Goal: Find specific page/section: Find specific page/section

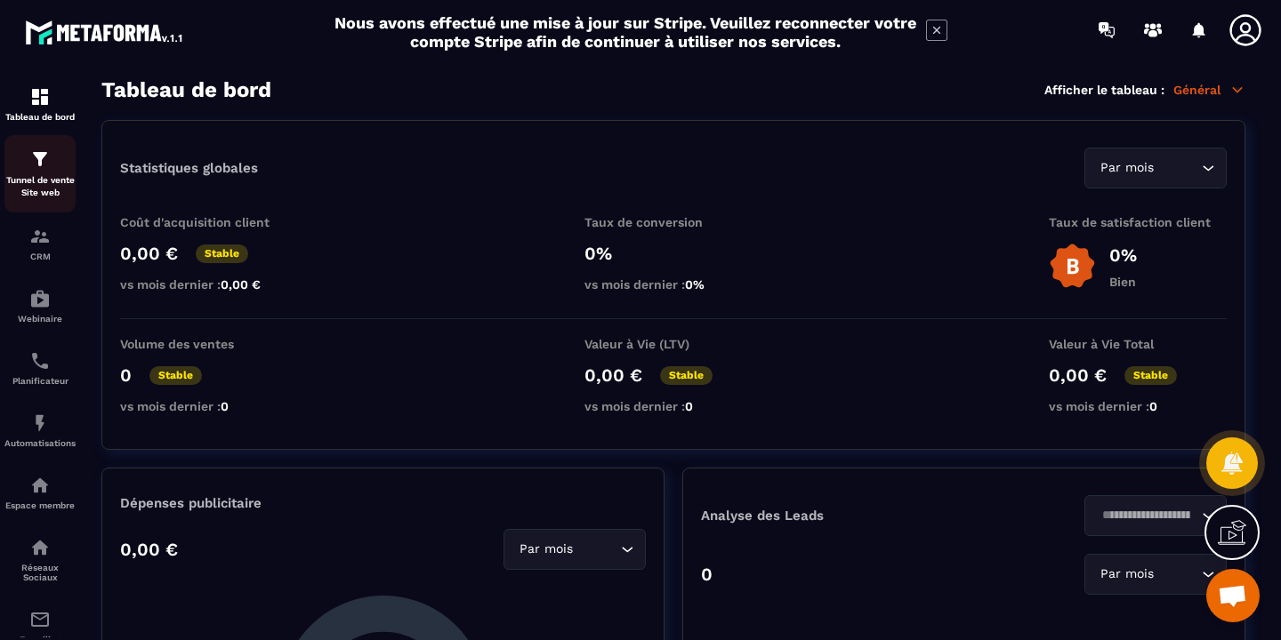
click at [47, 177] on p "Tunnel de vente Site web" at bounding box center [39, 186] width 71 height 25
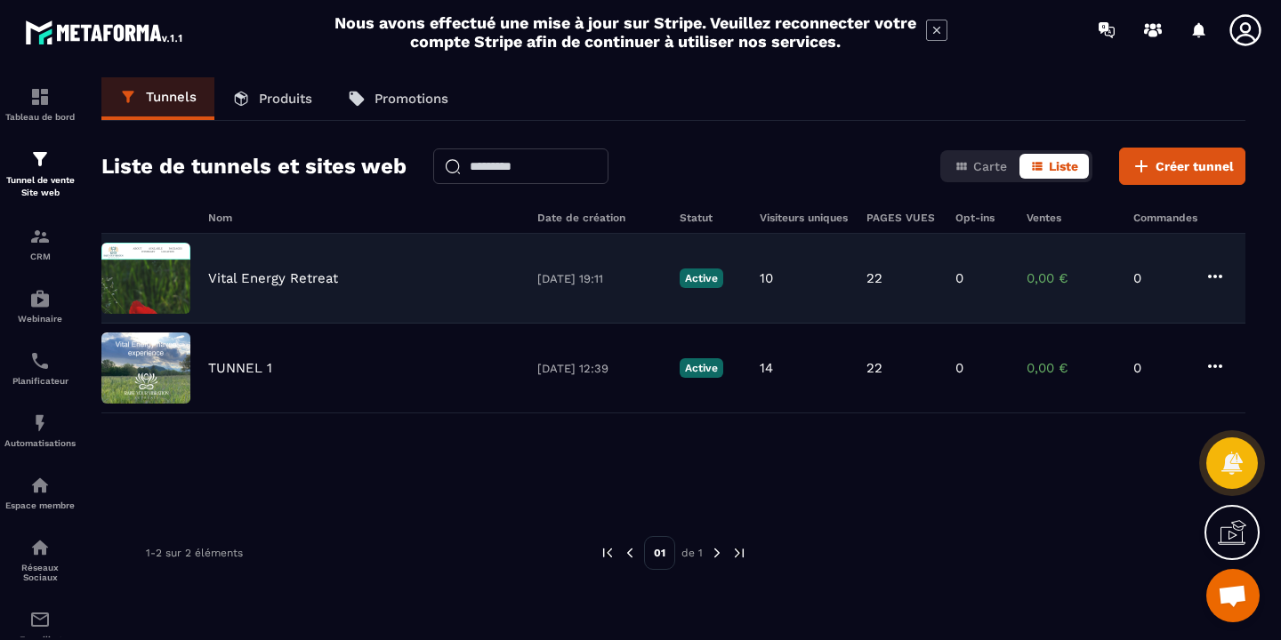
click at [223, 271] on p "Vital Energy Retreat" at bounding box center [273, 278] width 130 height 16
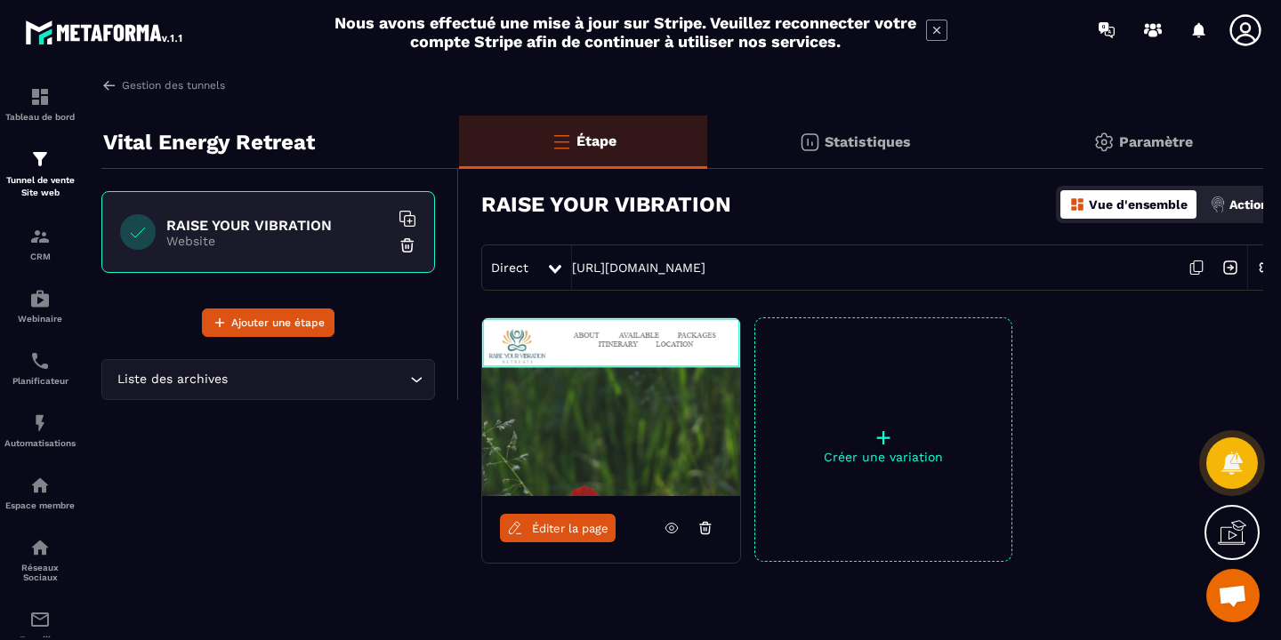
click at [569, 407] on img at bounding box center [611, 407] width 258 height 178
click at [632, 406] on img at bounding box center [611, 407] width 258 height 178
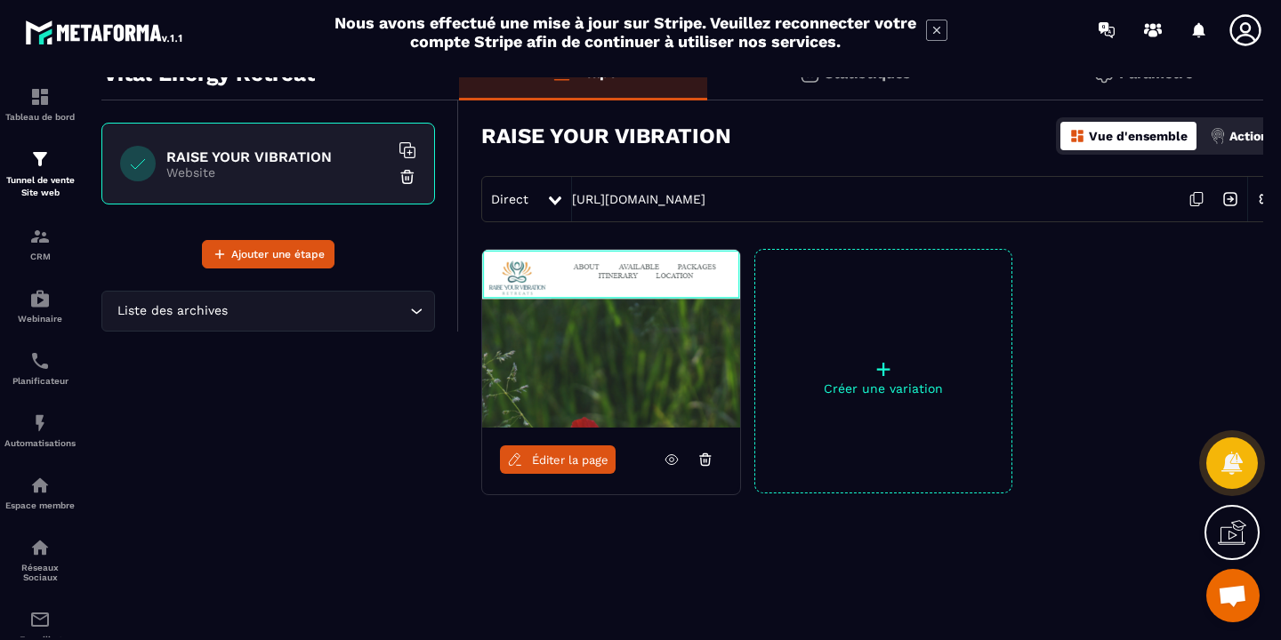
scroll to position [71, 0]
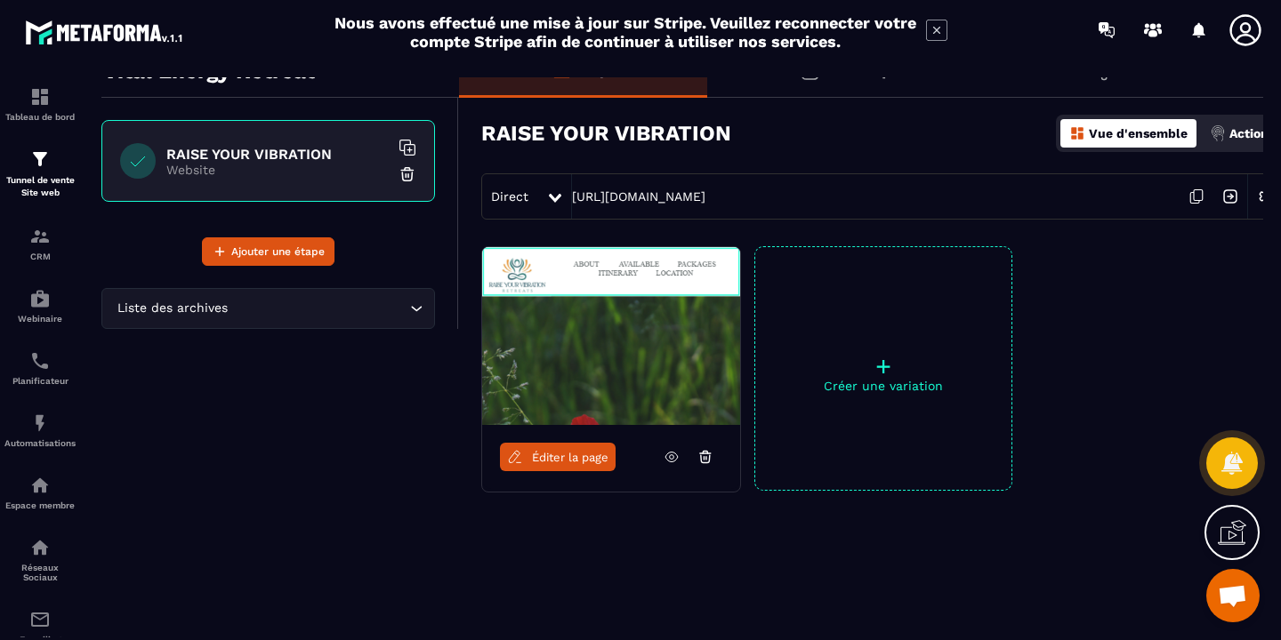
click at [598, 378] on img at bounding box center [611, 336] width 258 height 178
click at [615, 346] on img at bounding box center [611, 336] width 258 height 178
click at [242, 142] on div "RAISE YOUR VIBRATION Website" at bounding box center [268, 161] width 334 height 82
click at [40, 246] on img at bounding box center [39, 236] width 21 height 21
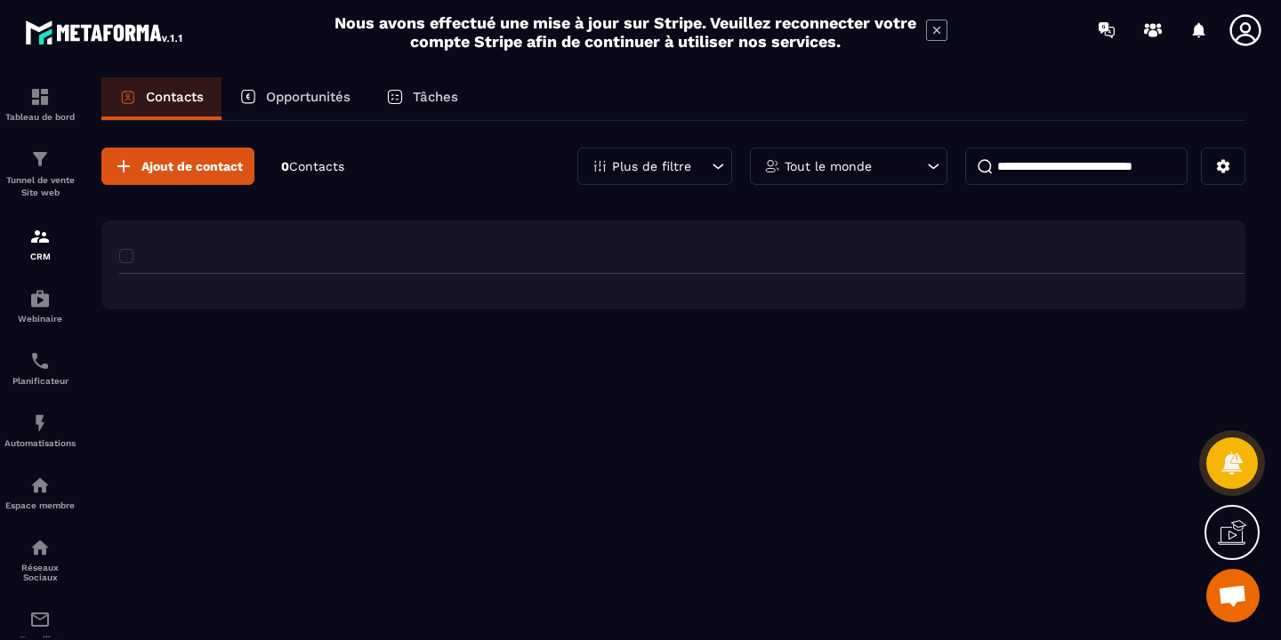
click at [40, 246] on img at bounding box center [39, 236] width 21 height 21
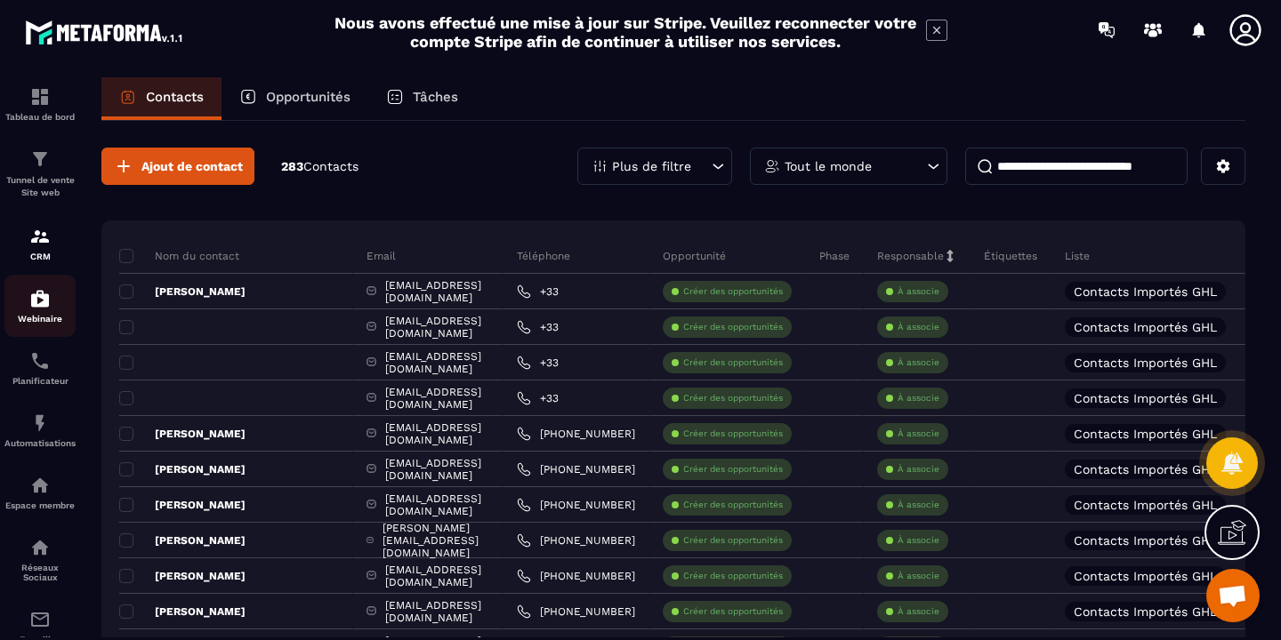
click at [46, 302] on img at bounding box center [39, 298] width 21 height 21
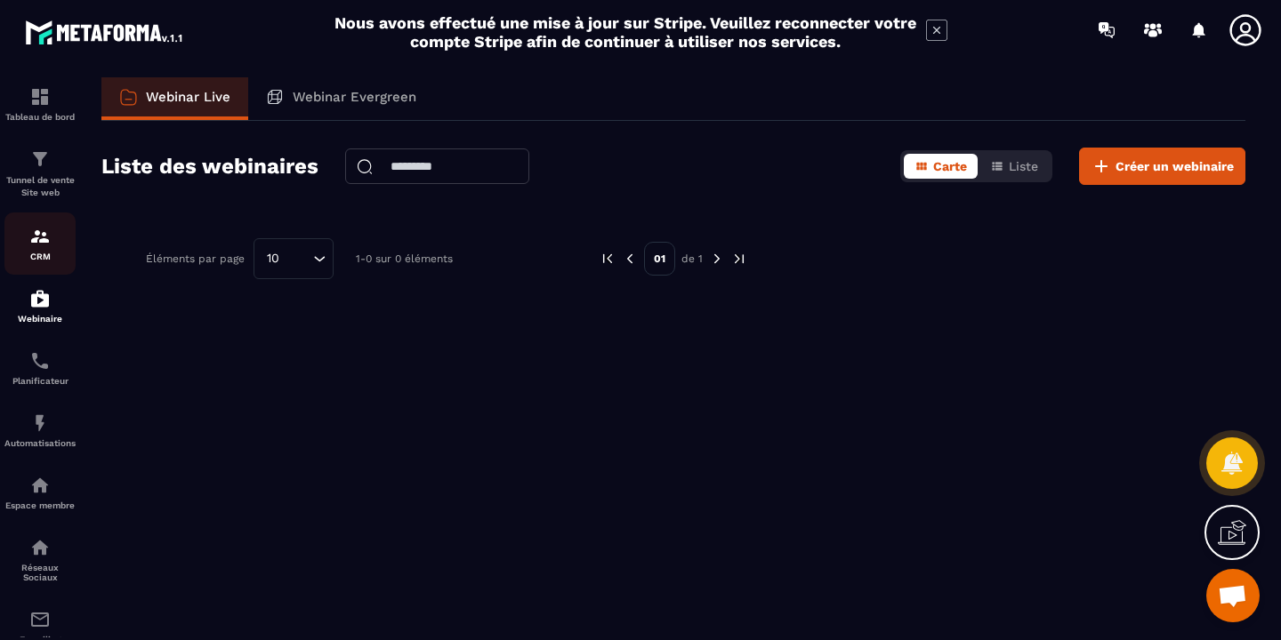
click at [44, 255] on p "CRM" at bounding box center [39, 257] width 71 height 10
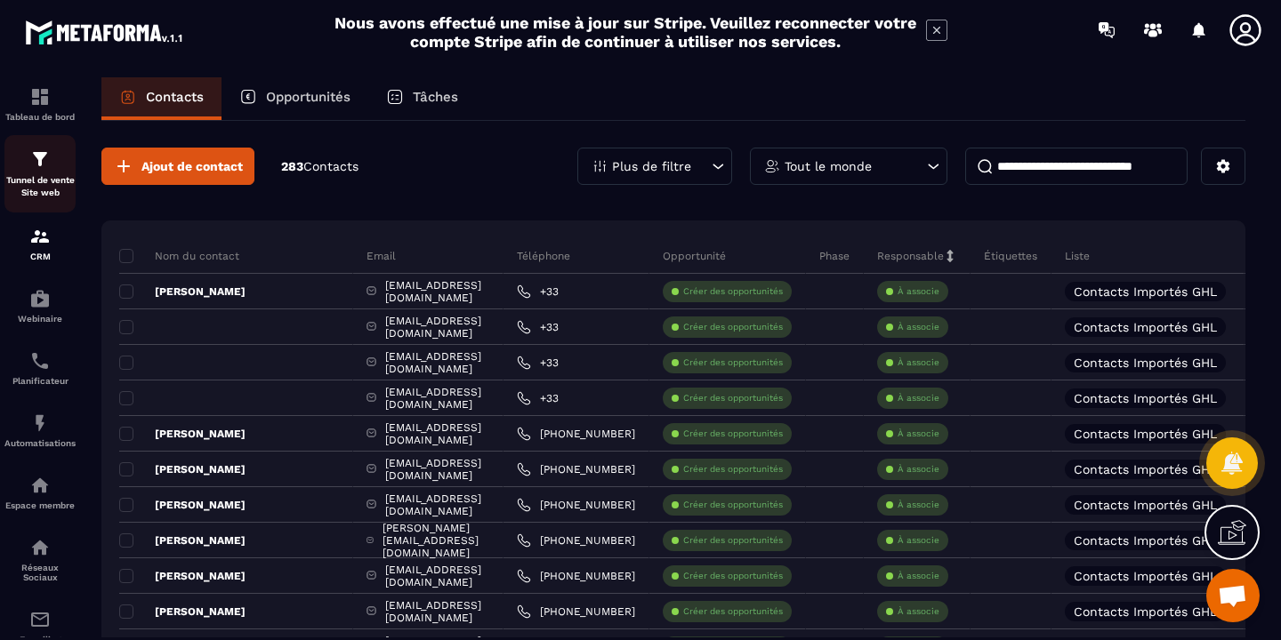
click at [45, 180] on p "Tunnel de vente Site web" at bounding box center [39, 186] width 71 height 25
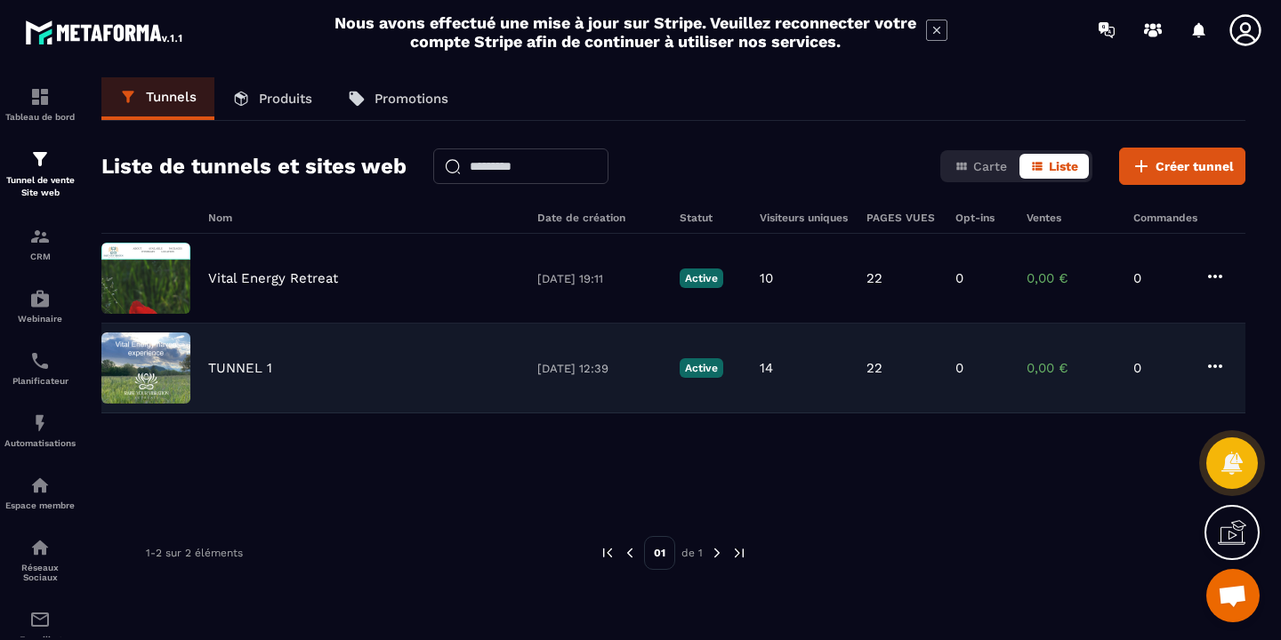
click at [246, 374] on p "TUNNEL 1" at bounding box center [240, 368] width 64 height 16
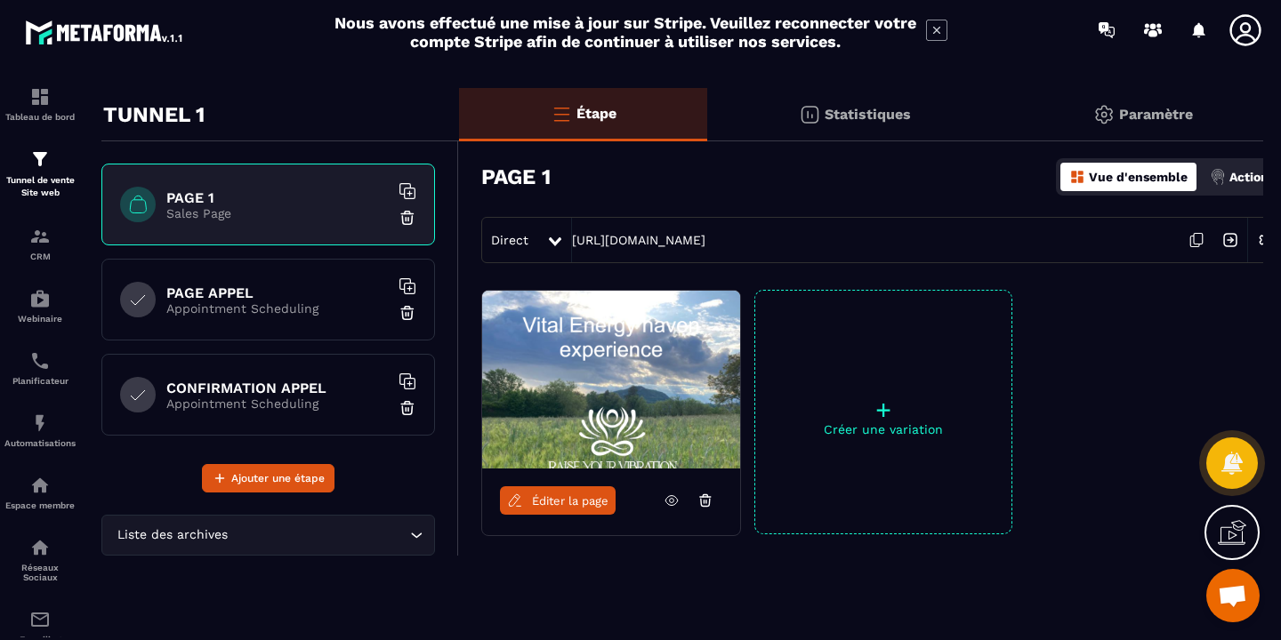
scroll to position [35, 0]
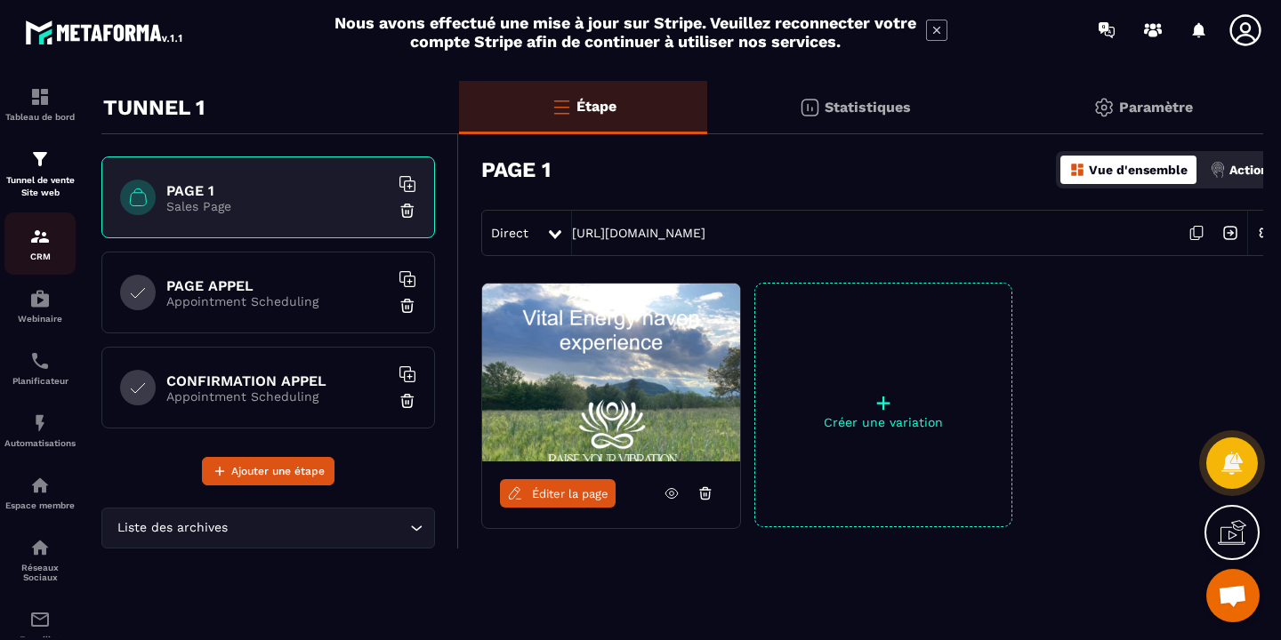
click at [44, 245] on img at bounding box center [39, 236] width 21 height 21
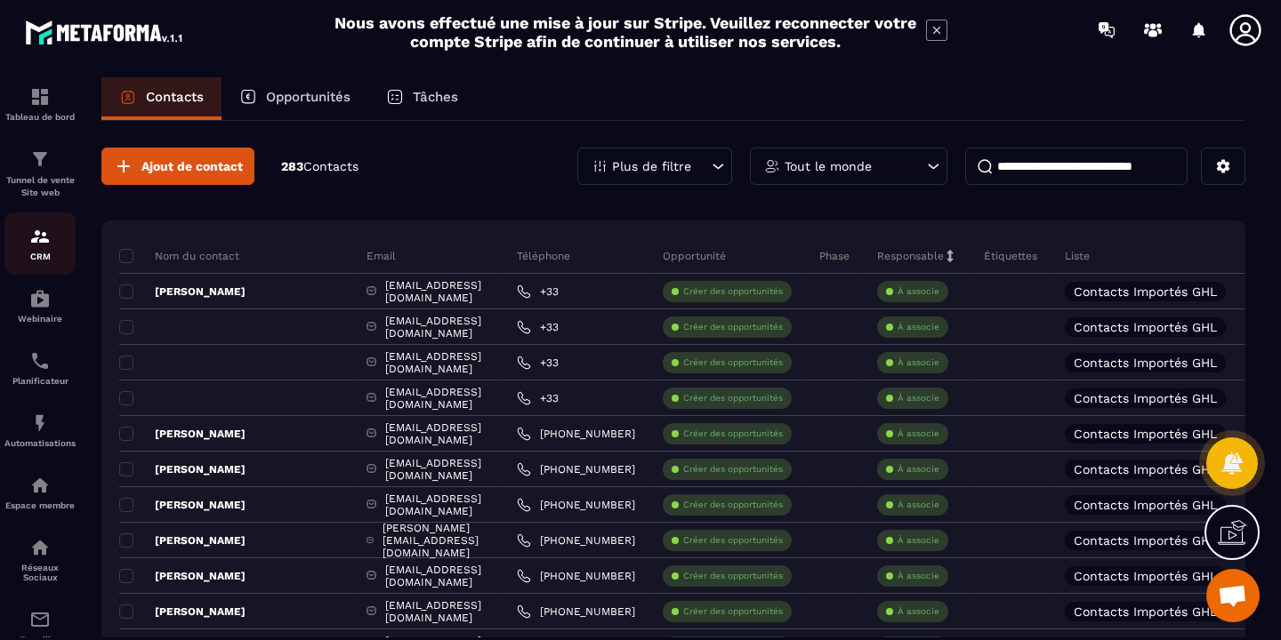
click at [40, 240] on img at bounding box center [39, 236] width 21 height 21
click at [40, 170] on img at bounding box center [39, 159] width 21 height 21
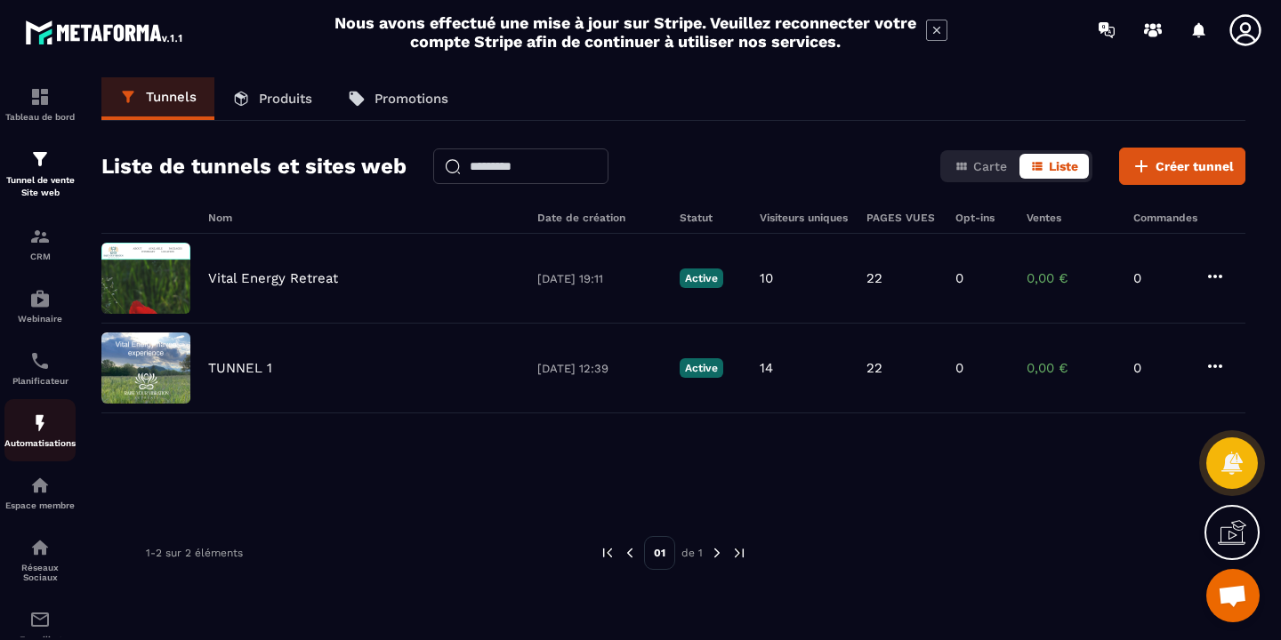
click at [49, 431] on img at bounding box center [39, 423] width 21 height 21
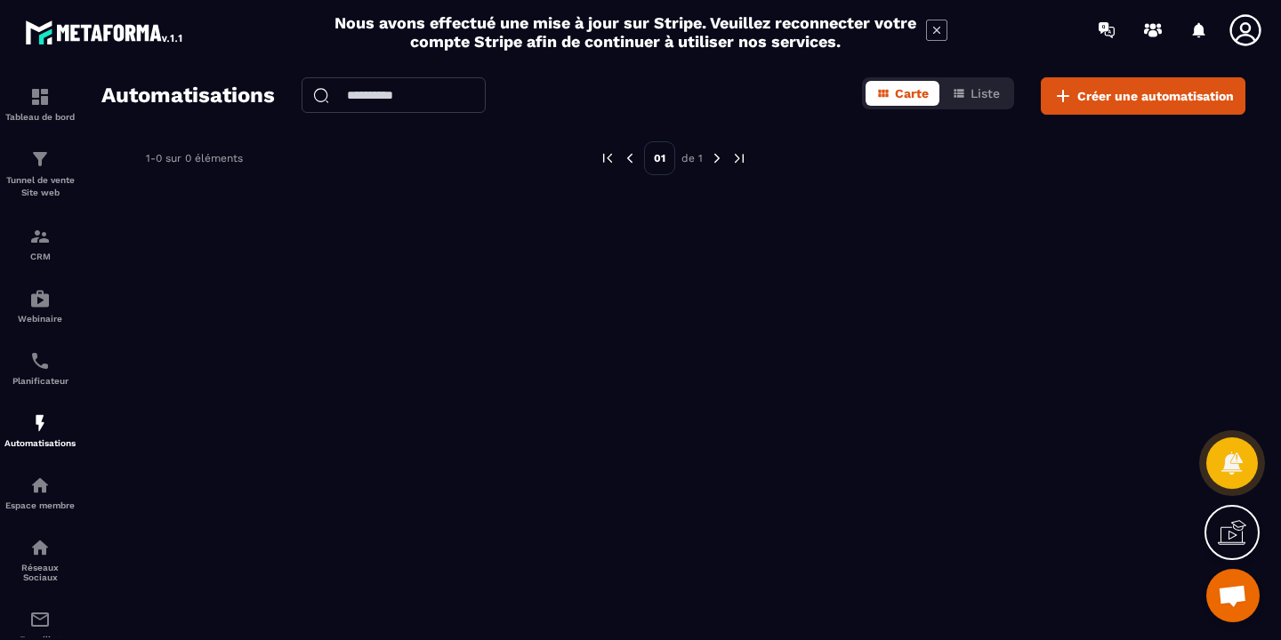
click at [715, 159] on img at bounding box center [717, 158] width 16 height 16
click at [740, 158] on img at bounding box center [739, 158] width 16 height 16
click at [48, 575] on p "Réseaux Sociaux" at bounding box center [39, 573] width 71 height 20
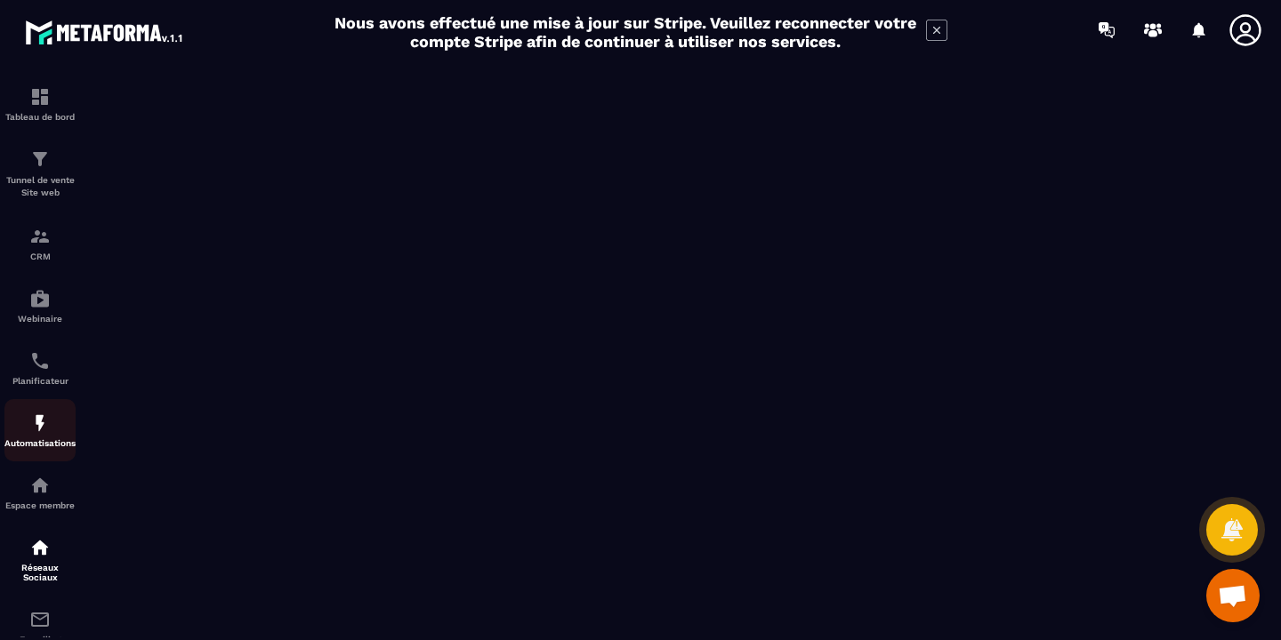
click at [52, 433] on div "Automatisations" at bounding box center [39, 431] width 71 height 36
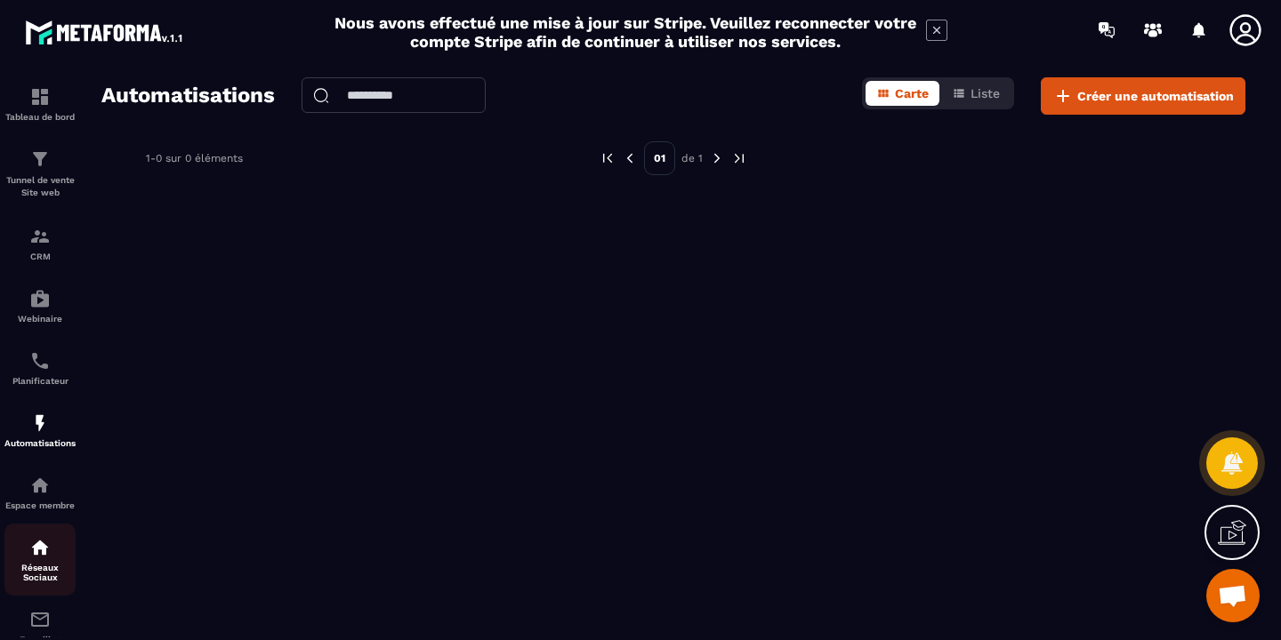
scroll to position [181, 0]
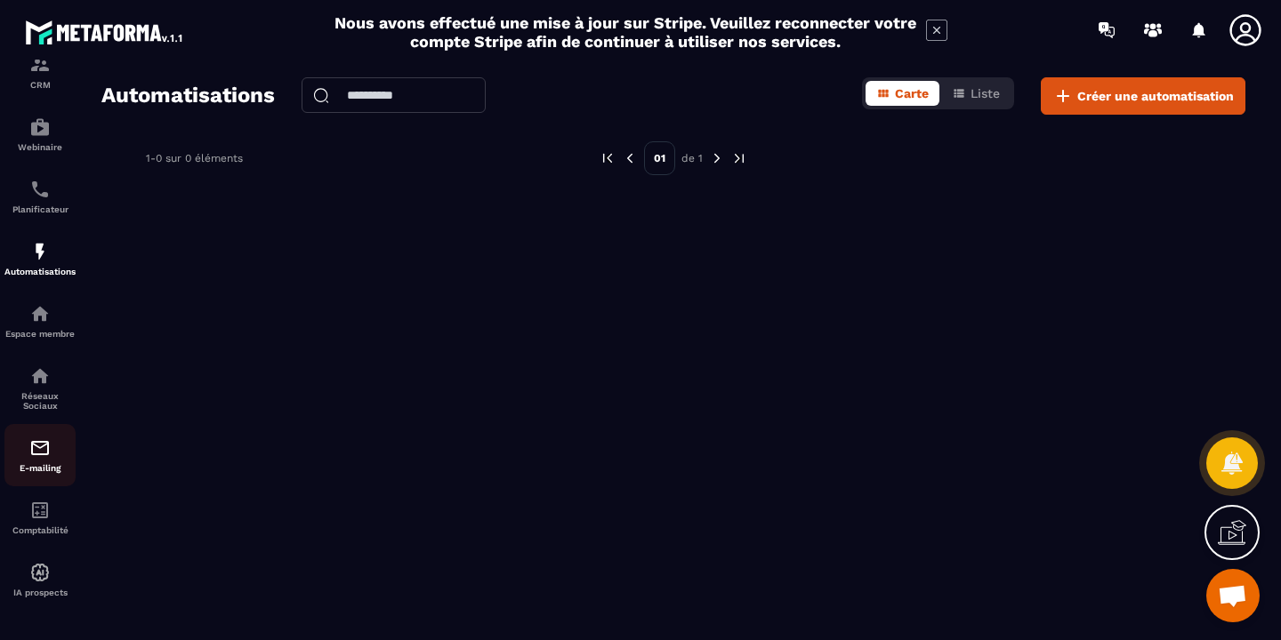
click at [45, 458] on div "E-mailing" at bounding box center [39, 456] width 71 height 36
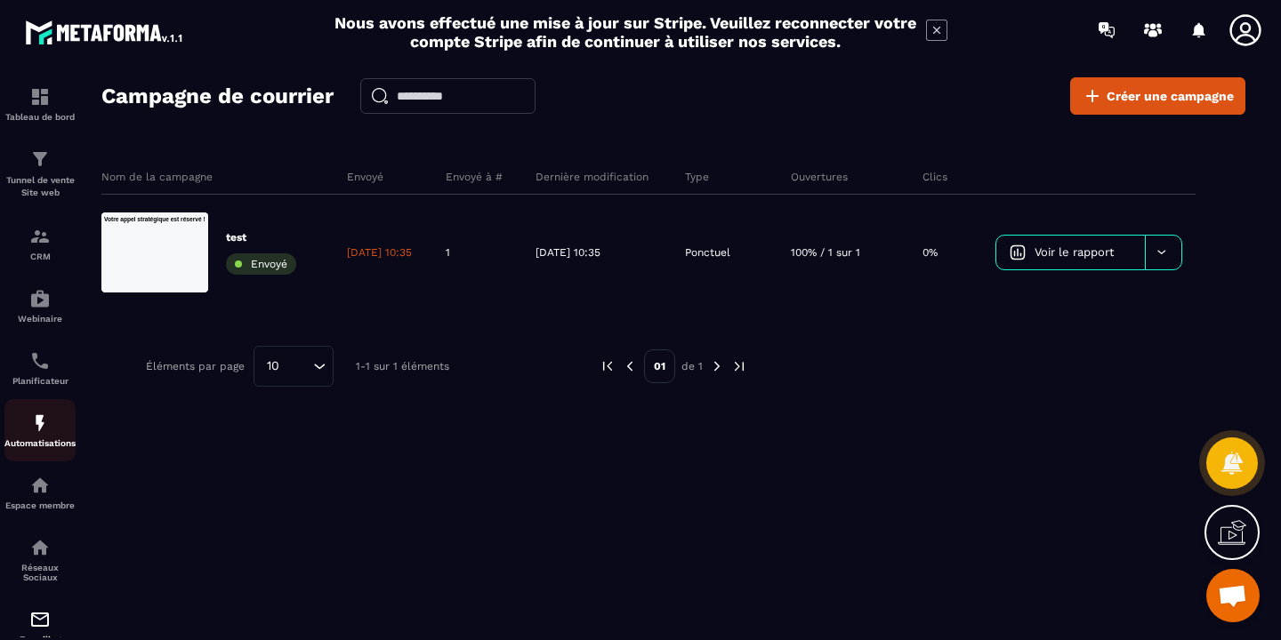
click at [44, 431] on img at bounding box center [39, 423] width 21 height 21
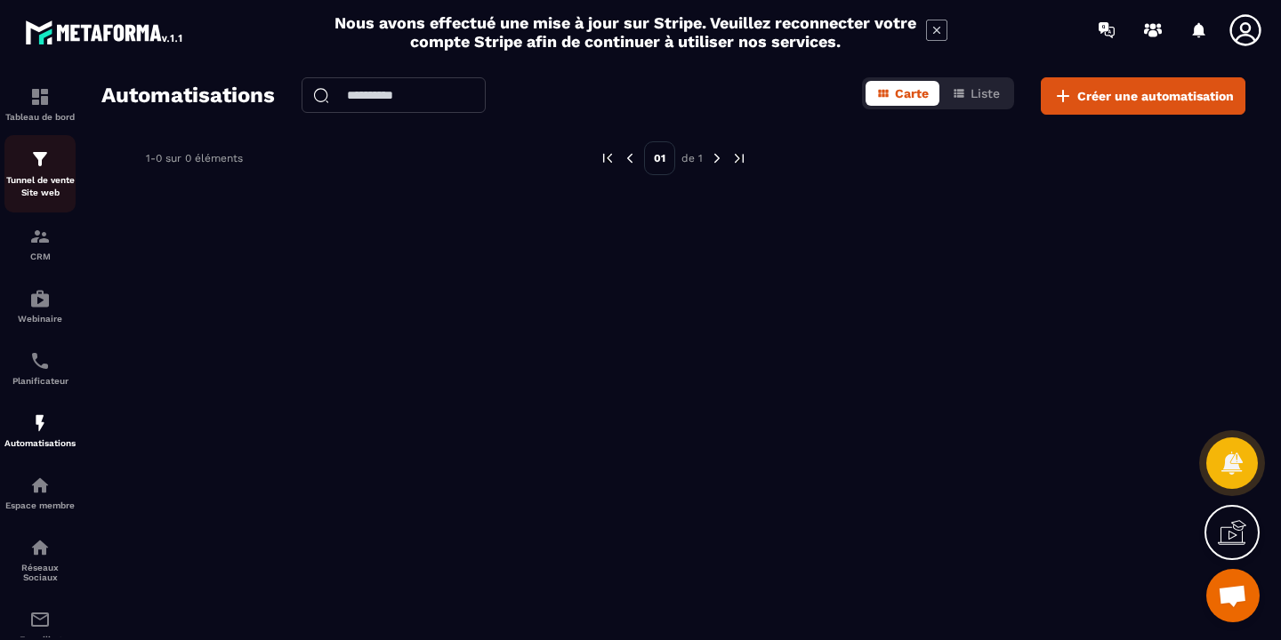
scroll to position [3, 0]
click at [52, 195] on p "Tunnel de vente Site web" at bounding box center [39, 184] width 71 height 25
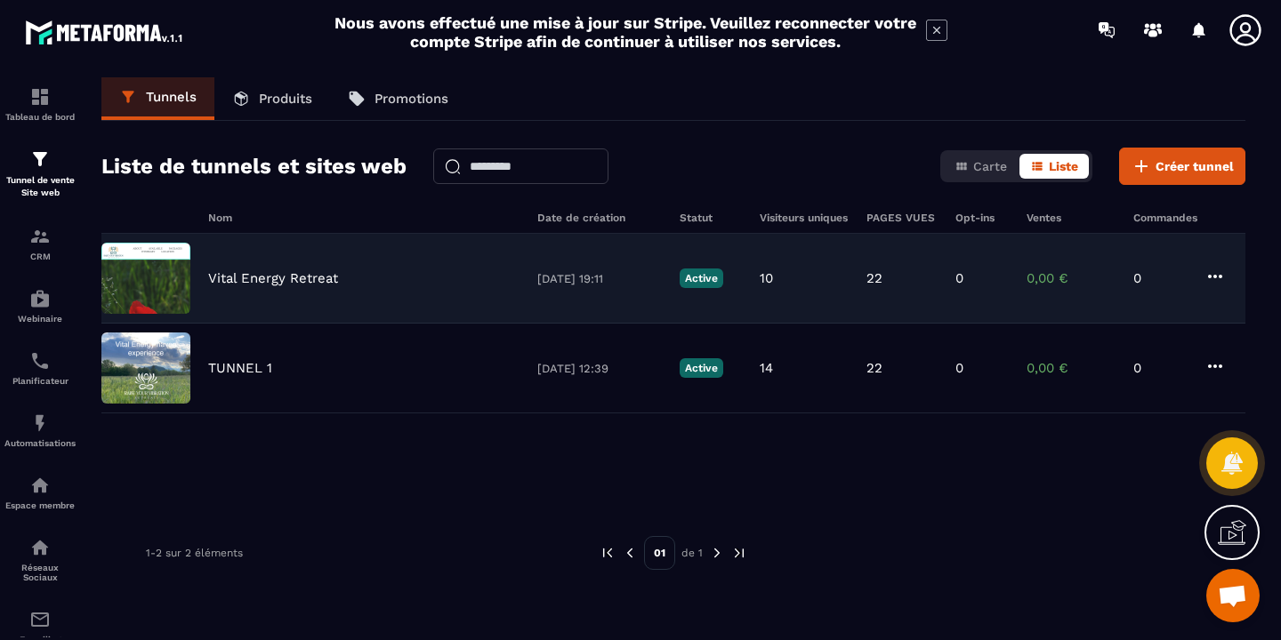
click at [183, 273] on img at bounding box center [145, 278] width 89 height 71
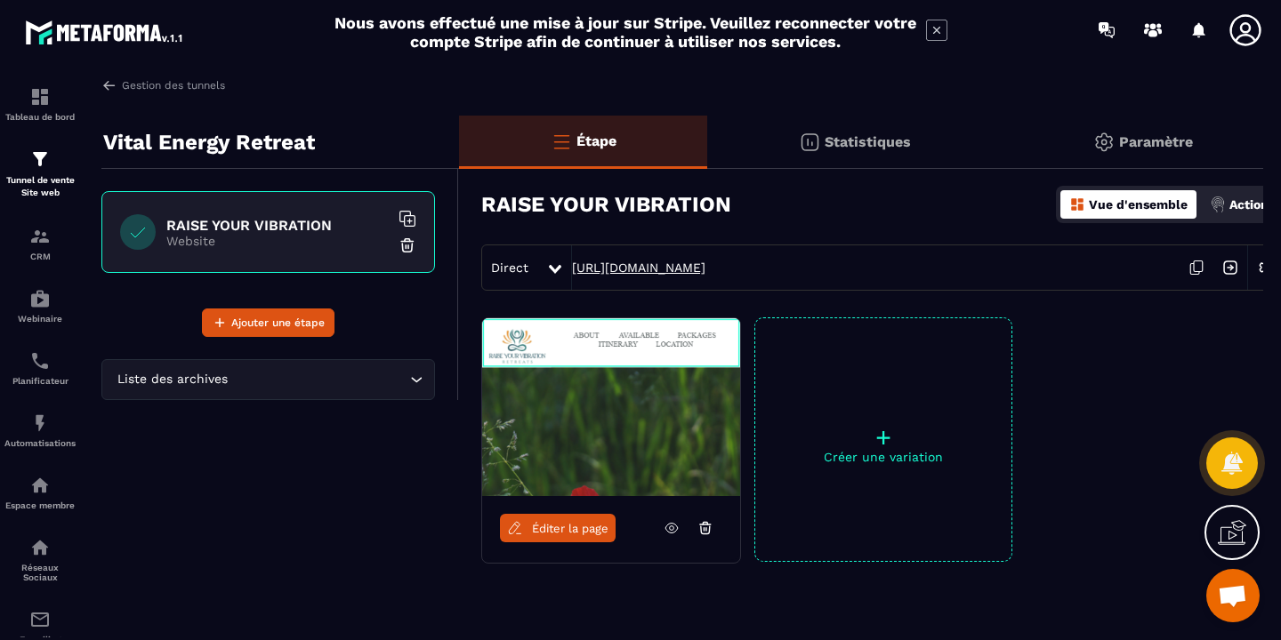
click at [633, 264] on link "[URL][DOMAIN_NAME]" at bounding box center [638, 268] width 133 height 14
click at [41, 165] on img at bounding box center [39, 159] width 21 height 21
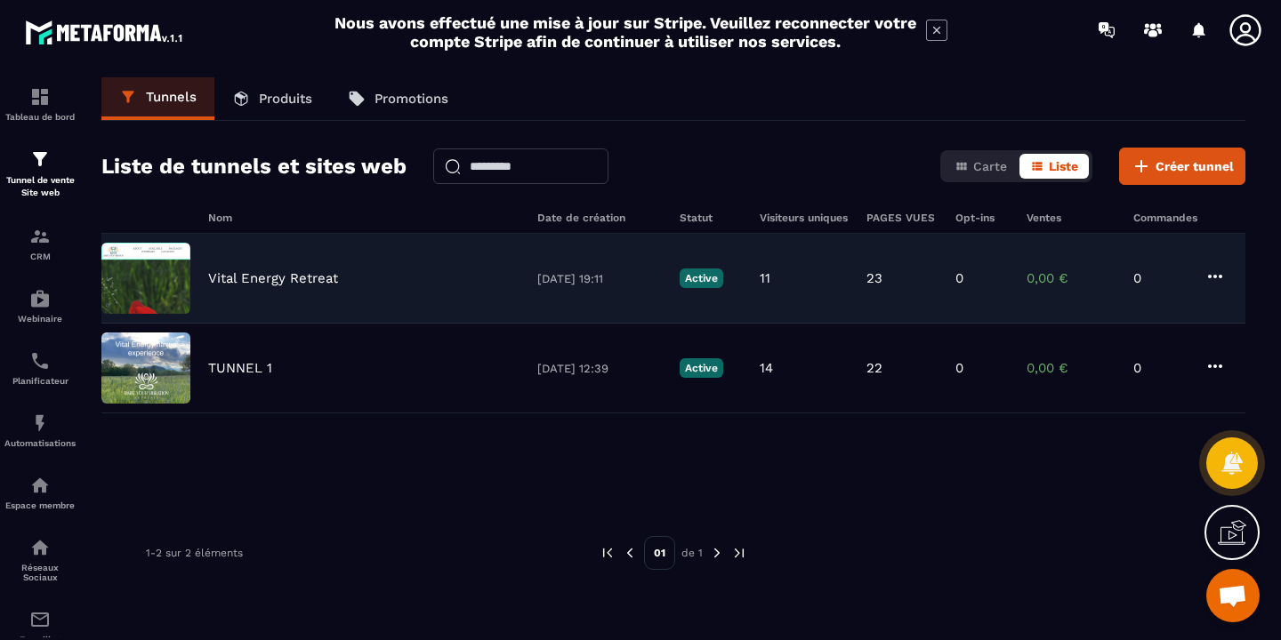
click at [166, 278] on img at bounding box center [145, 278] width 89 height 71
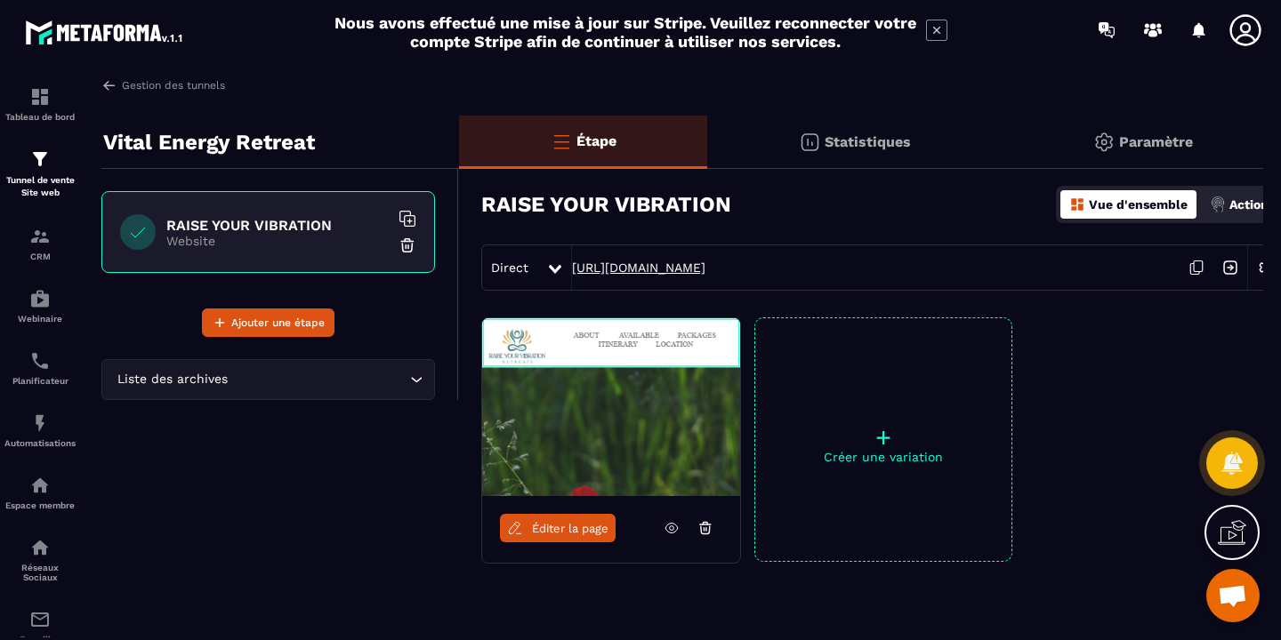
click at [662, 269] on link "[URL][DOMAIN_NAME]" at bounding box center [638, 268] width 133 height 14
click at [115, 84] on img at bounding box center [109, 85] width 16 height 16
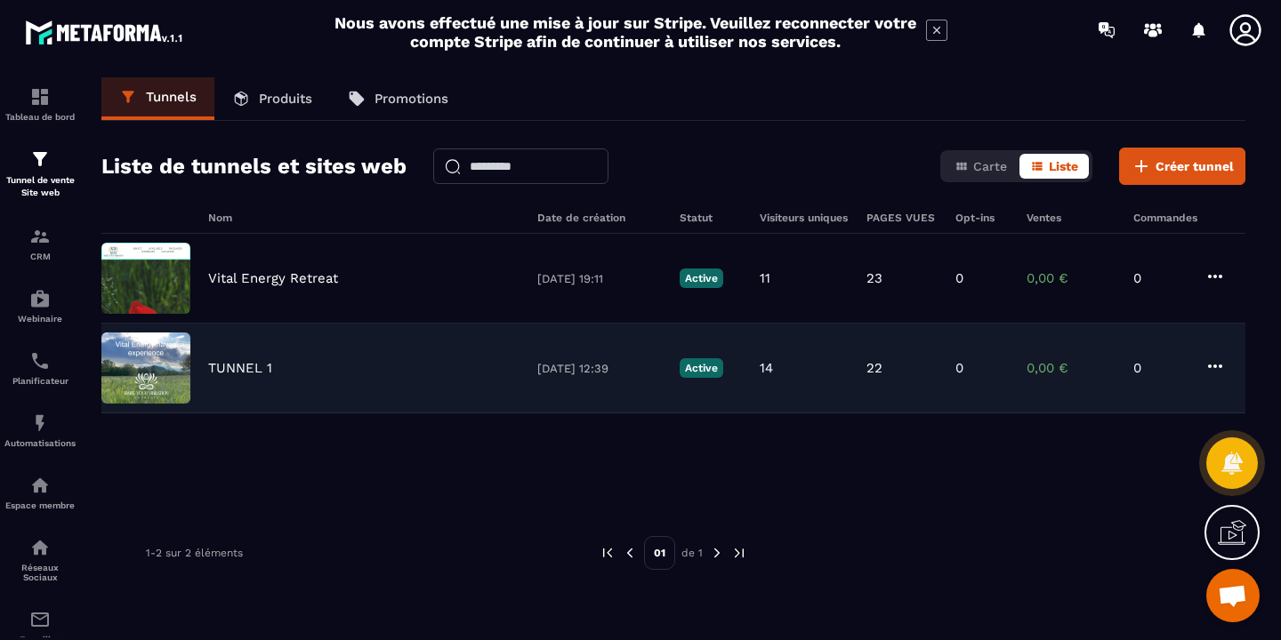
click at [236, 372] on p "TUNNEL 1" at bounding box center [240, 368] width 64 height 16
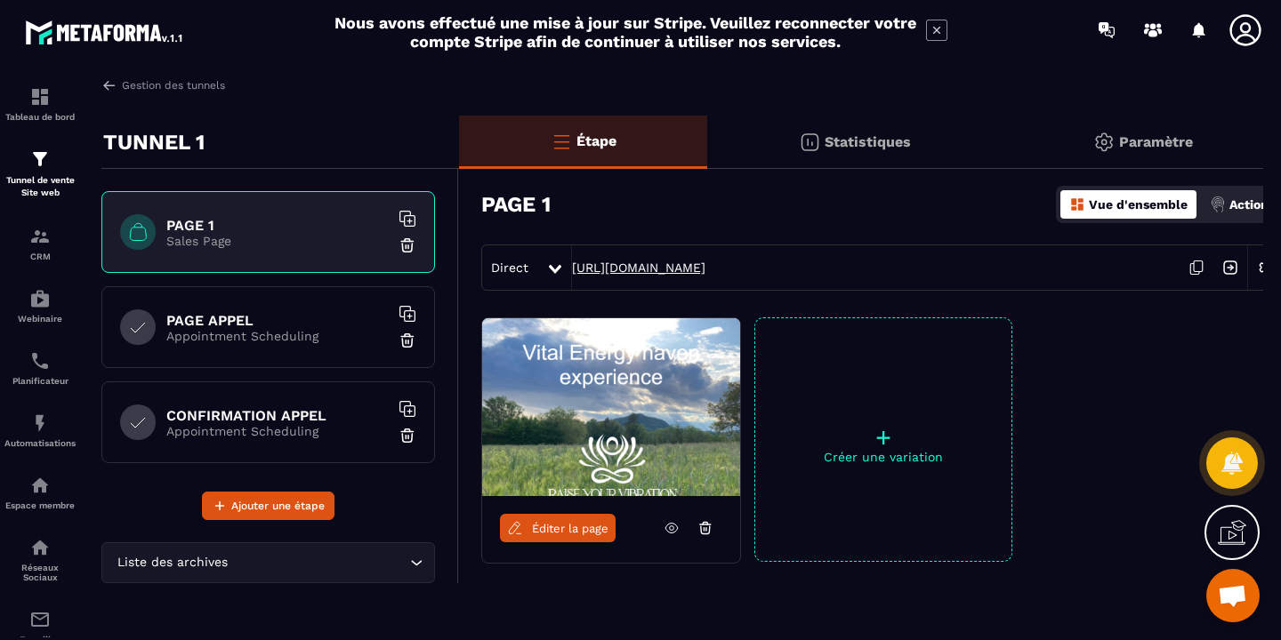
click at [670, 270] on link "[URL][DOMAIN_NAME]" at bounding box center [638, 268] width 133 height 14
click at [42, 245] on img at bounding box center [39, 236] width 21 height 21
